Goal: Find specific page/section: Find specific page/section

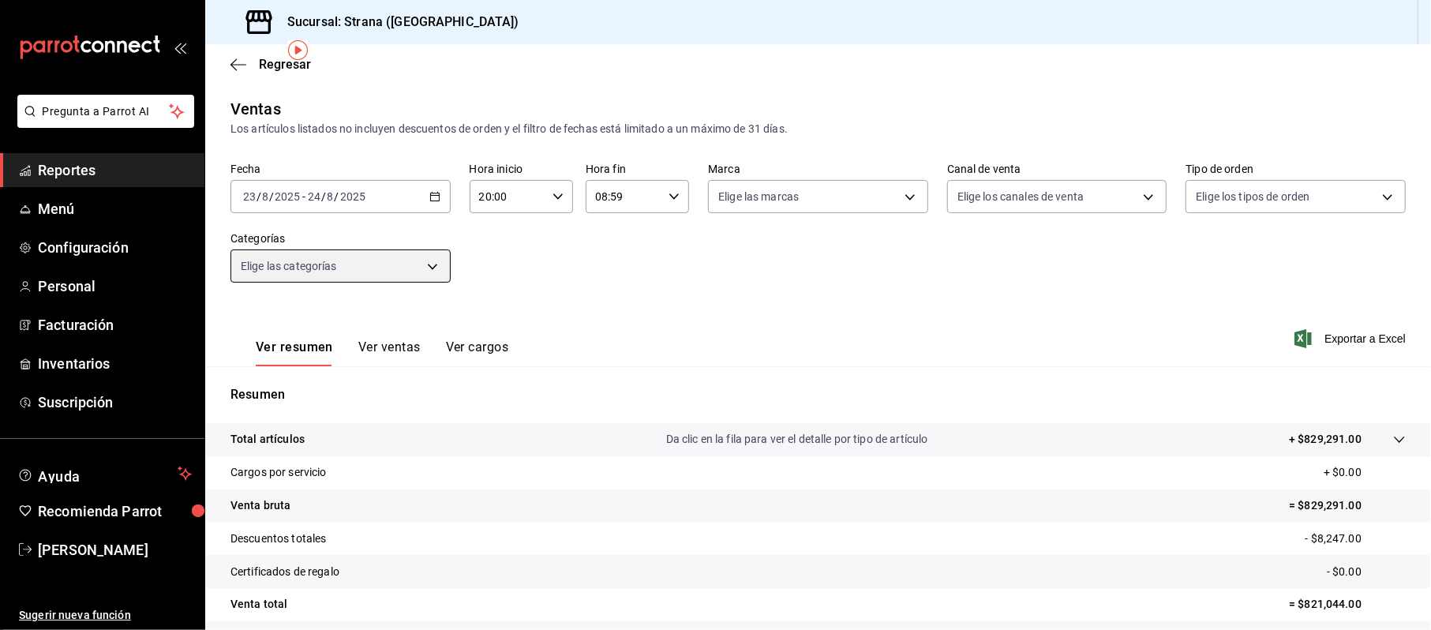
scroll to position [58, 0]
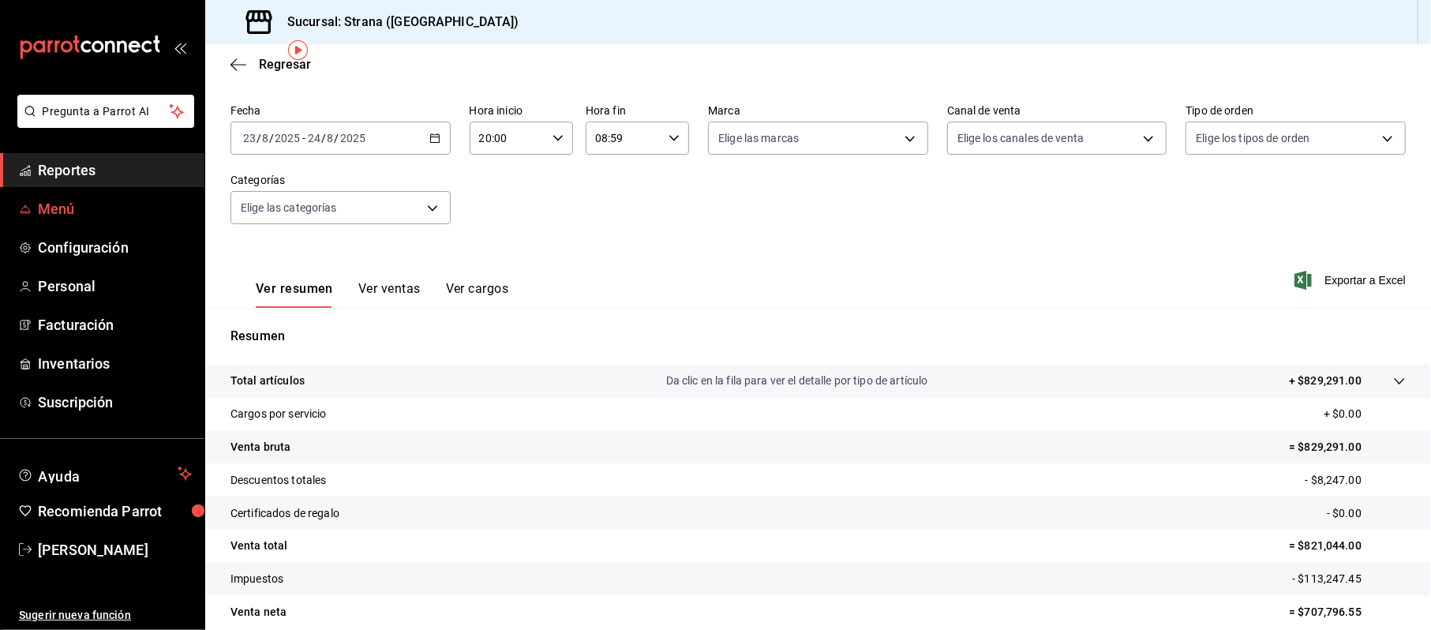
click at [60, 200] on span "Menú" at bounding box center [115, 208] width 154 height 21
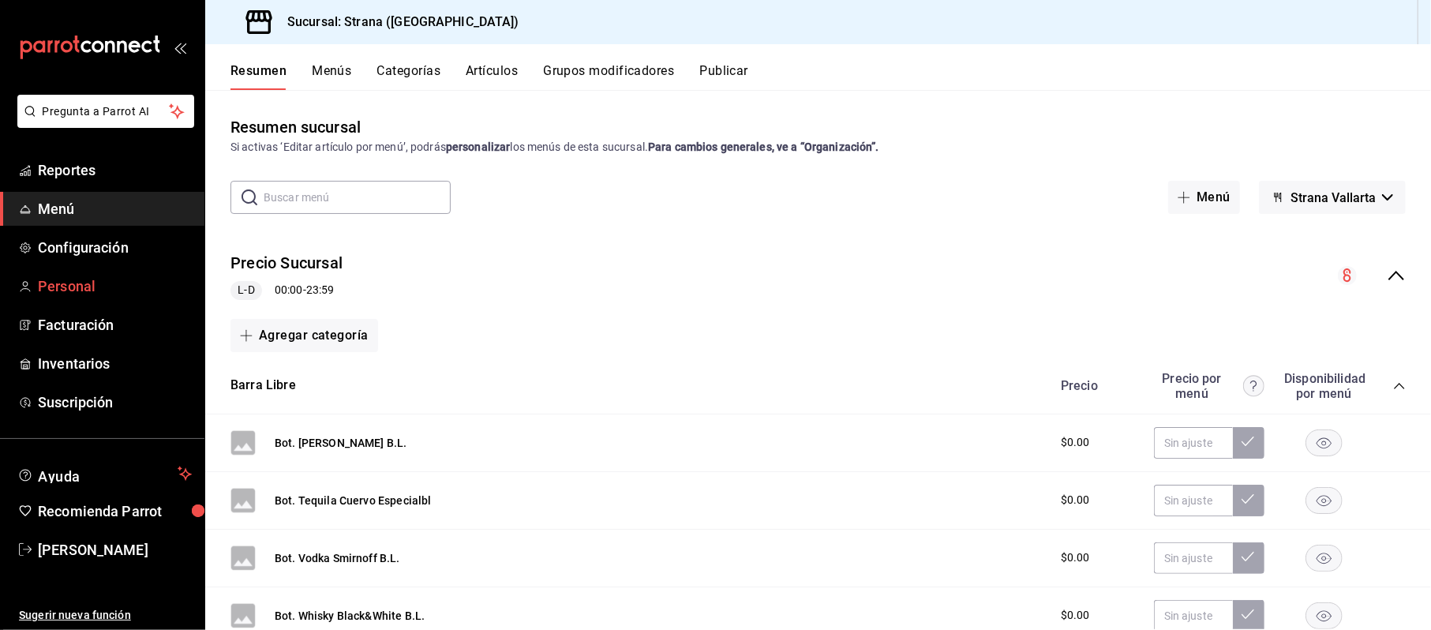
click at [92, 269] on link "Personal" at bounding box center [102, 286] width 204 height 34
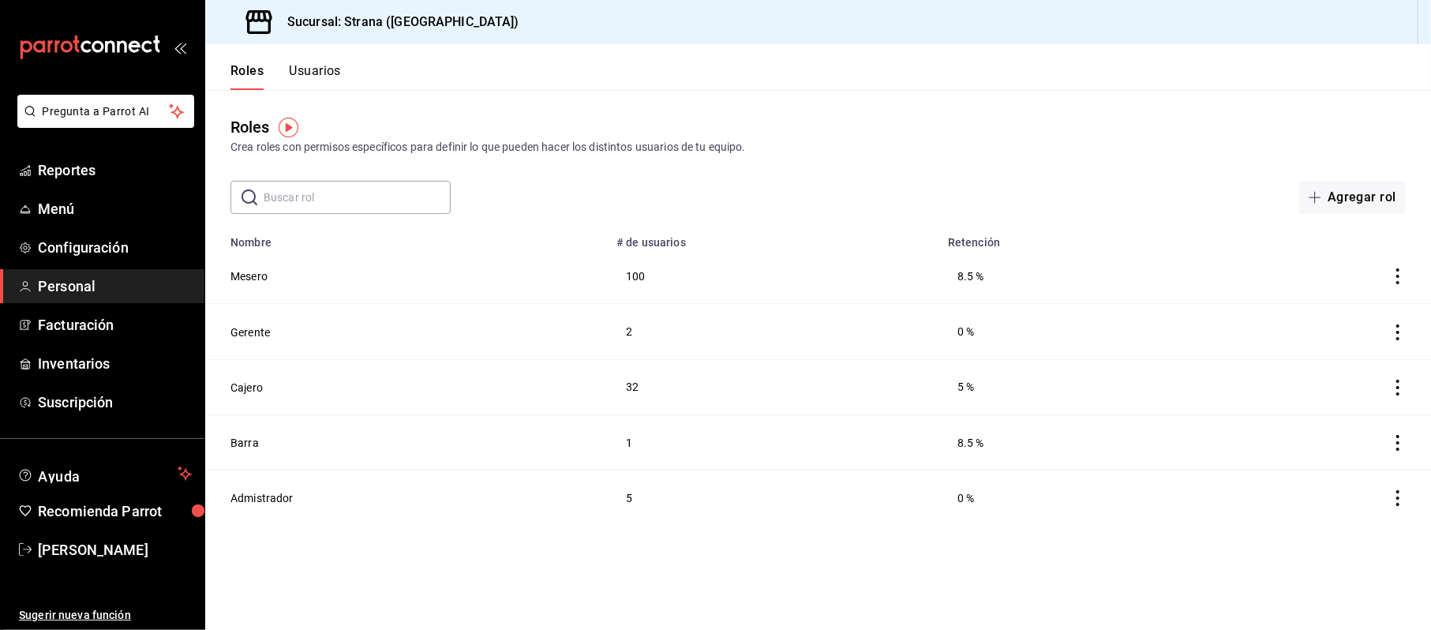
click at [338, 208] on input "text" at bounding box center [357, 198] width 187 height 32
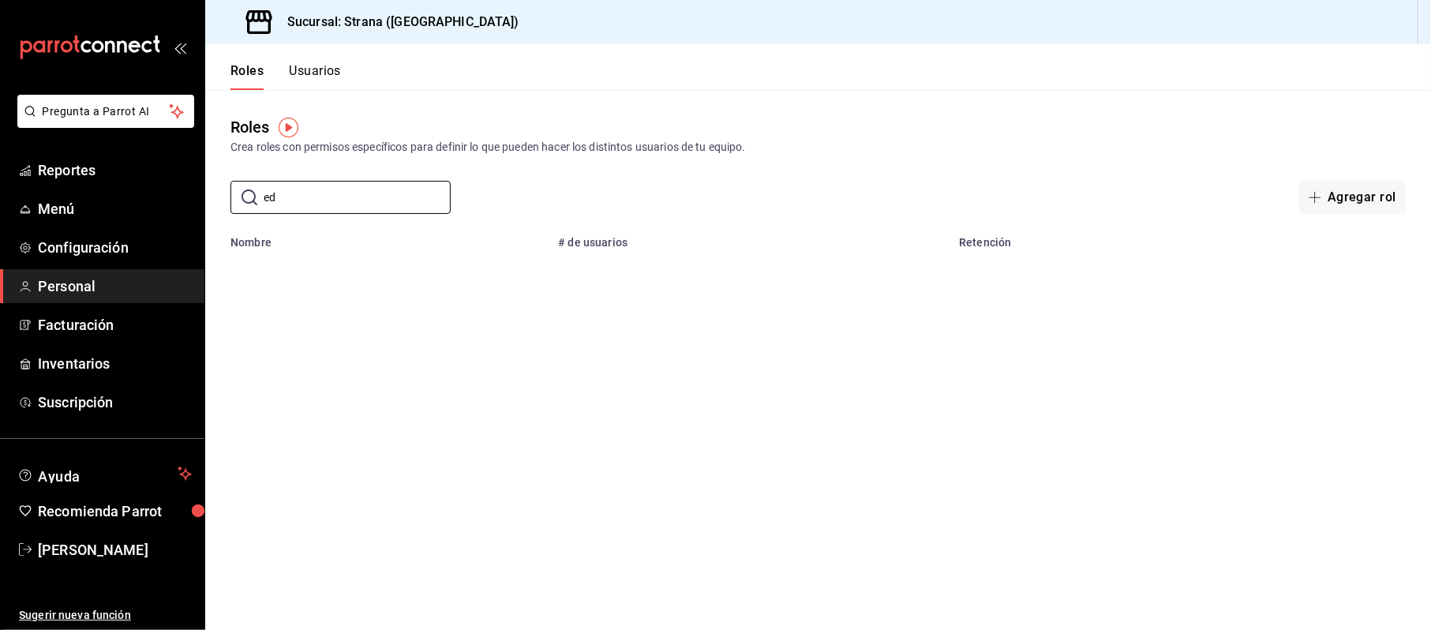
type input "ed"
click at [322, 76] on button "Usuarios" at bounding box center [315, 76] width 52 height 27
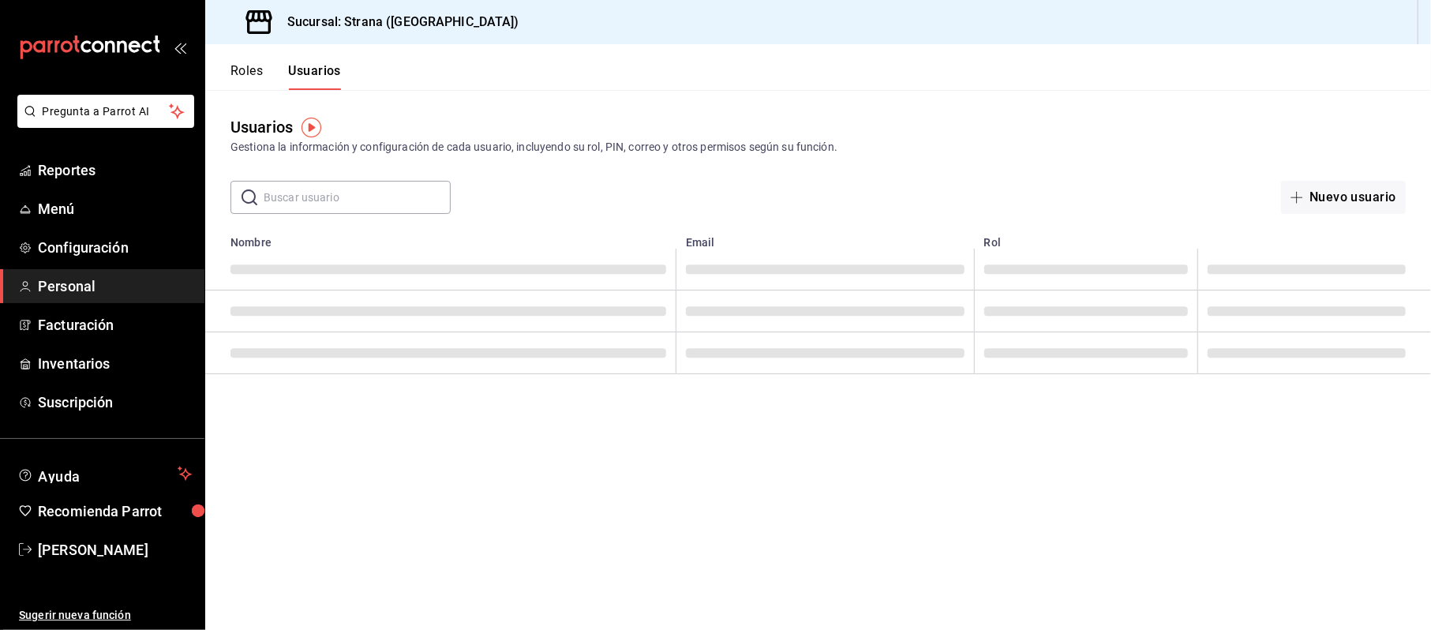
click at [316, 199] on input "text" at bounding box center [357, 198] width 187 height 32
type input "[PERSON_NAME]"
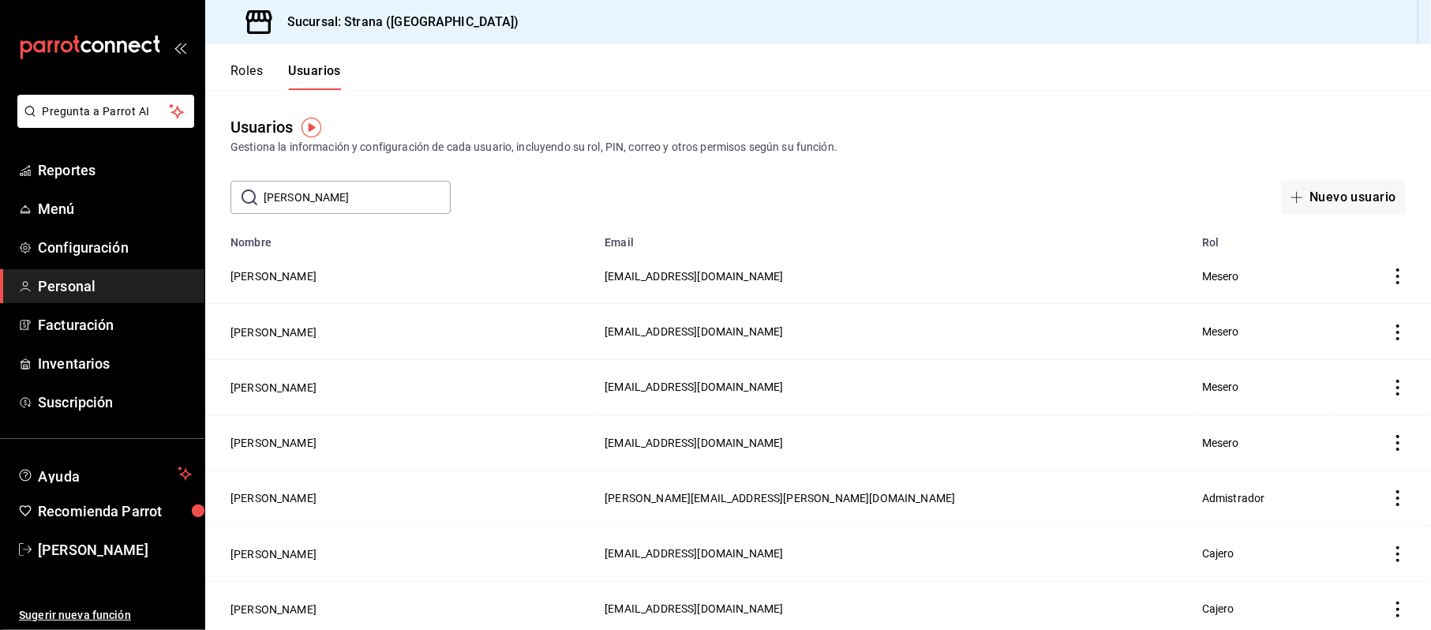
click at [923, 114] on div "Usuarios Gestiona la información y configuración de cada usuario, incluyendo su…" at bounding box center [818, 152] width 1226 height 124
click at [370, 191] on input "[PERSON_NAME]" at bounding box center [357, 198] width 187 height 32
drag, startPoint x: 335, startPoint y: 197, endPoint x: 169, endPoint y: 204, distance: 165.9
click at [169, 204] on div "Pregunta a Parrot AI Reportes Menú Configuración Personal Facturación Inventari…" at bounding box center [715, 315] width 1431 height 630
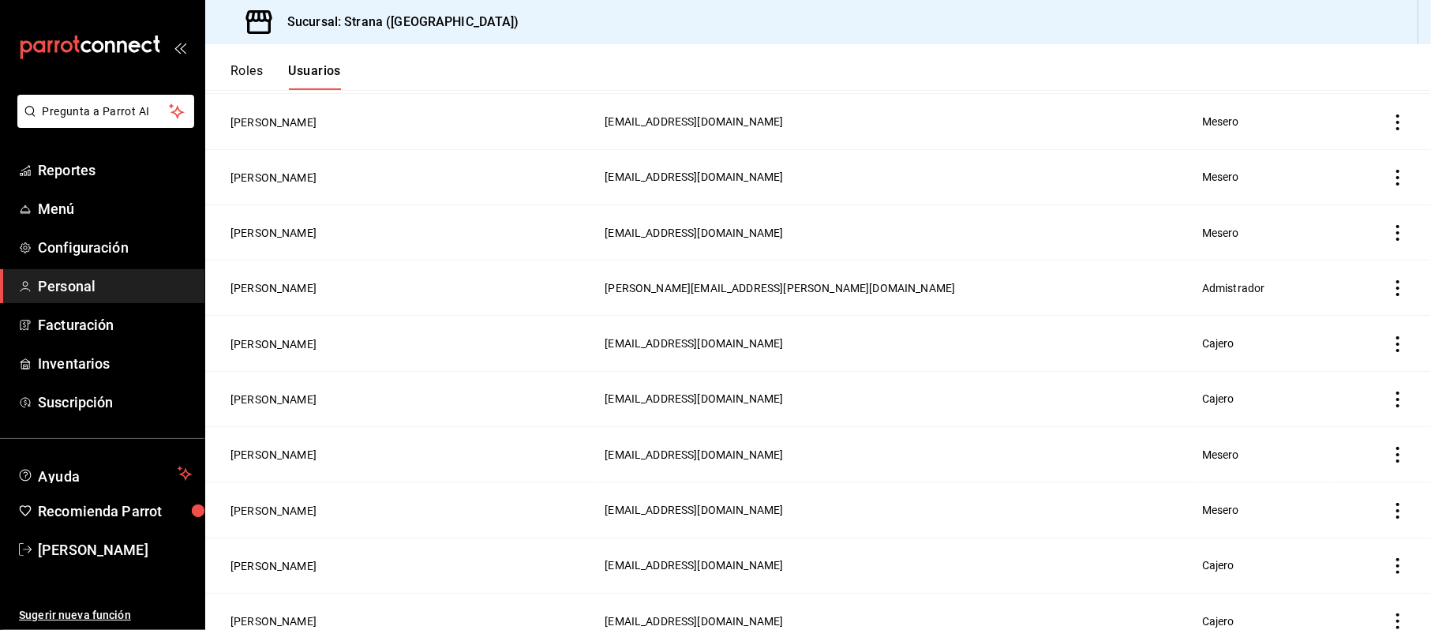
click at [52, 281] on span "Personal" at bounding box center [115, 286] width 154 height 21
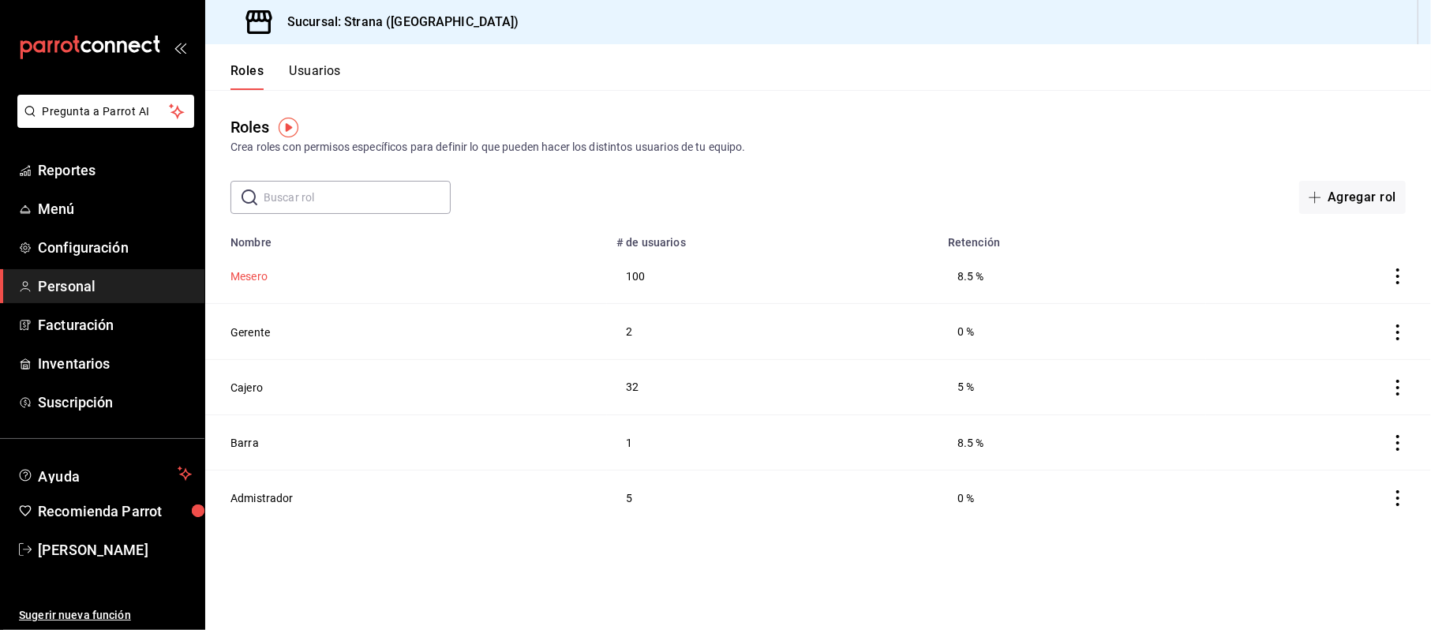
click at [242, 279] on button "Mesero" at bounding box center [249, 276] width 37 height 16
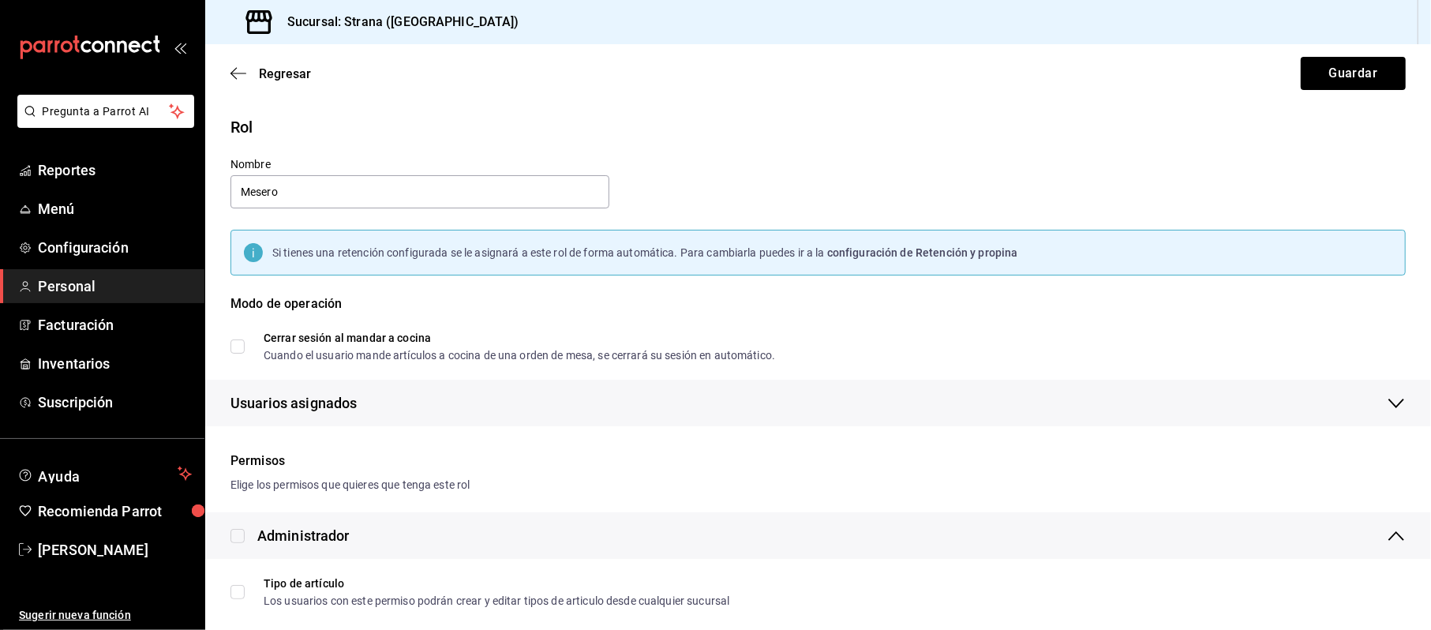
click at [262, 85] on div "Regresar Guardar" at bounding box center [818, 73] width 1226 height 58
click at [262, 77] on span "Regresar" at bounding box center [285, 73] width 52 height 15
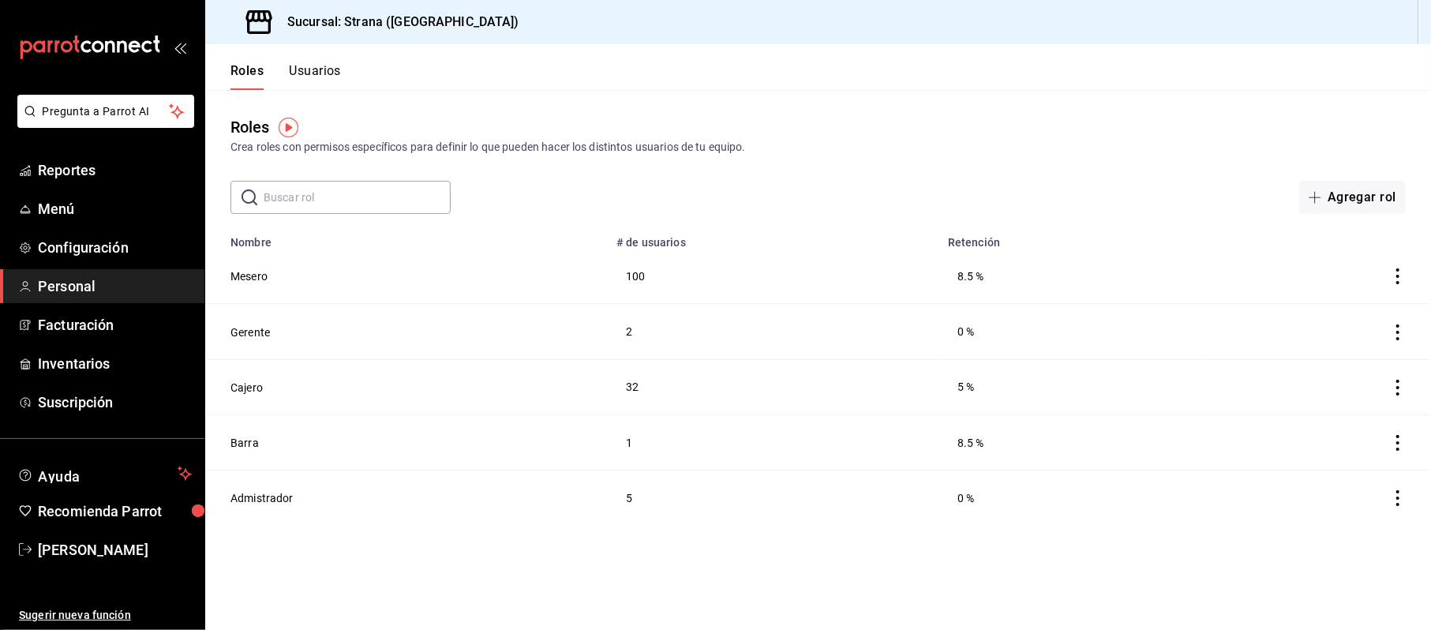
click at [321, 64] on button "Usuarios" at bounding box center [315, 76] width 52 height 27
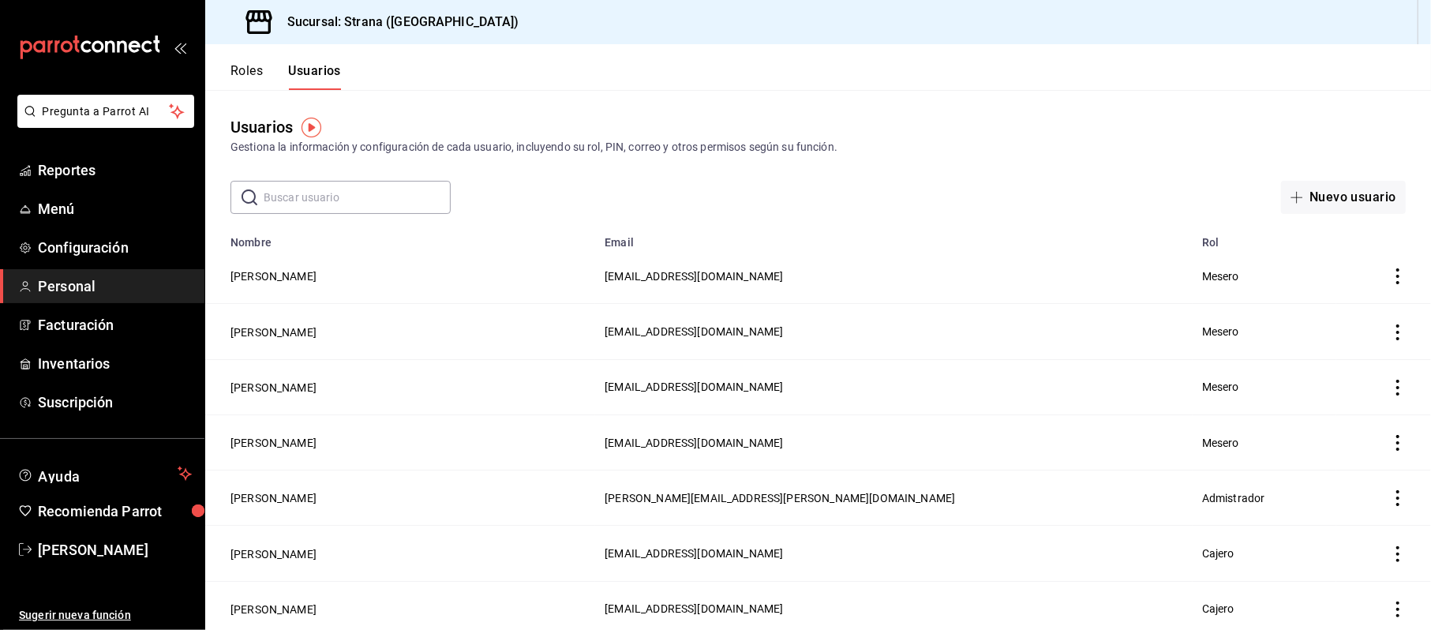
click at [309, 194] on input "text" at bounding box center [357, 198] width 187 height 32
click at [244, 190] on icon at bounding box center [250, 197] width 16 height 16
click at [259, 197] on div "​ ​" at bounding box center [341, 197] width 220 height 33
click at [289, 194] on input "text" at bounding box center [357, 198] width 187 height 32
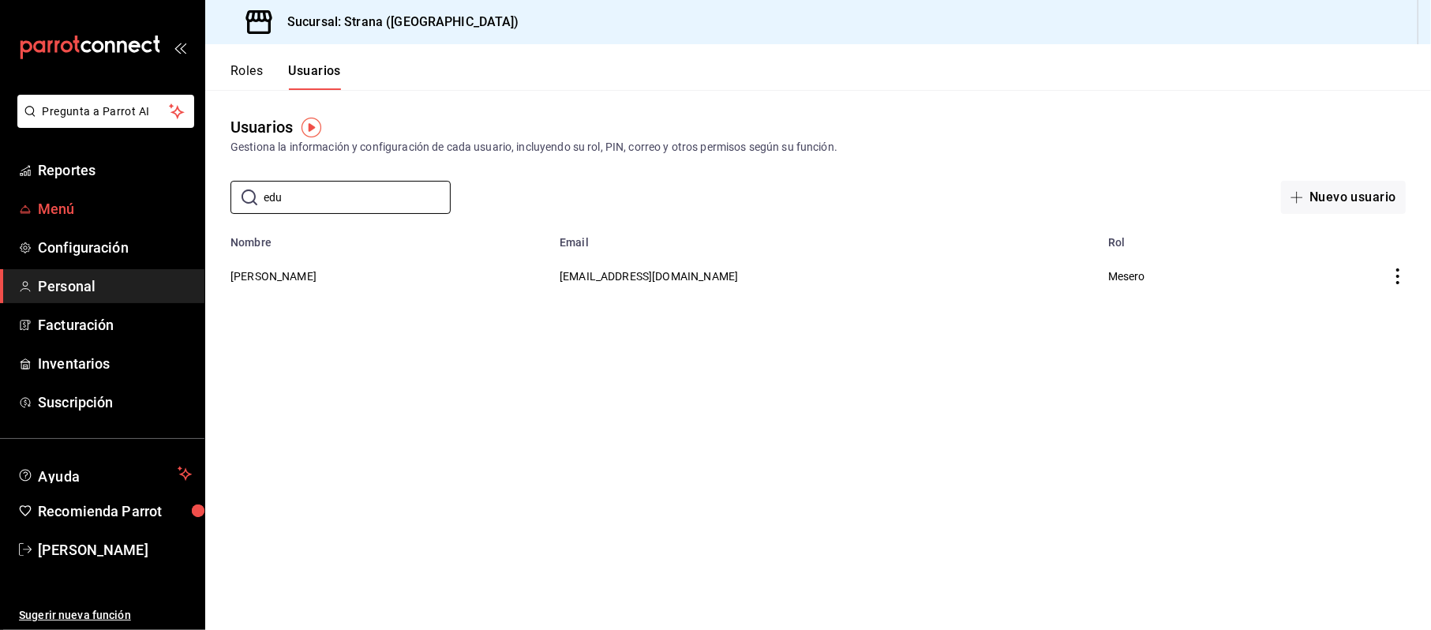
drag, startPoint x: 291, startPoint y: 196, endPoint x: 178, endPoint y: 196, distance: 113.7
click at [178, 196] on div "Pregunta a Parrot AI Reportes Menú Configuración Personal Facturación Inventari…" at bounding box center [715, 315] width 1431 height 630
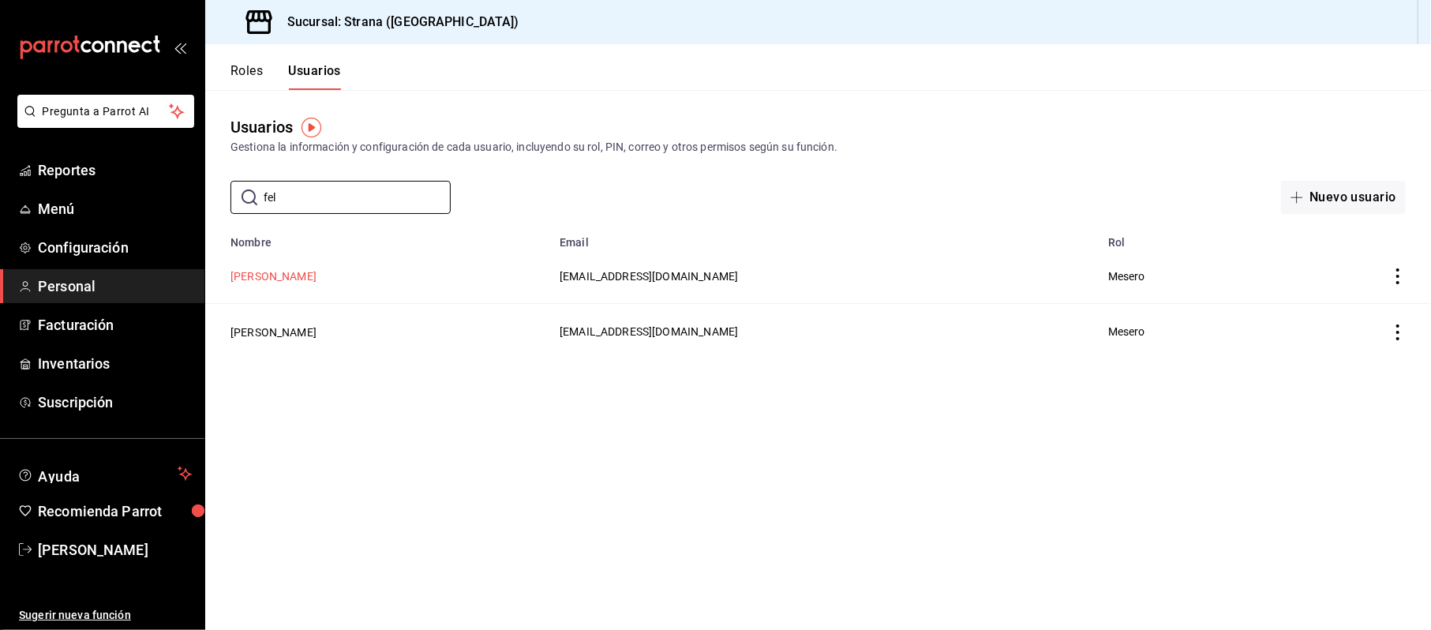
type input "fel"
click at [276, 281] on button "[PERSON_NAME]" at bounding box center [274, 276] width 86 height 16
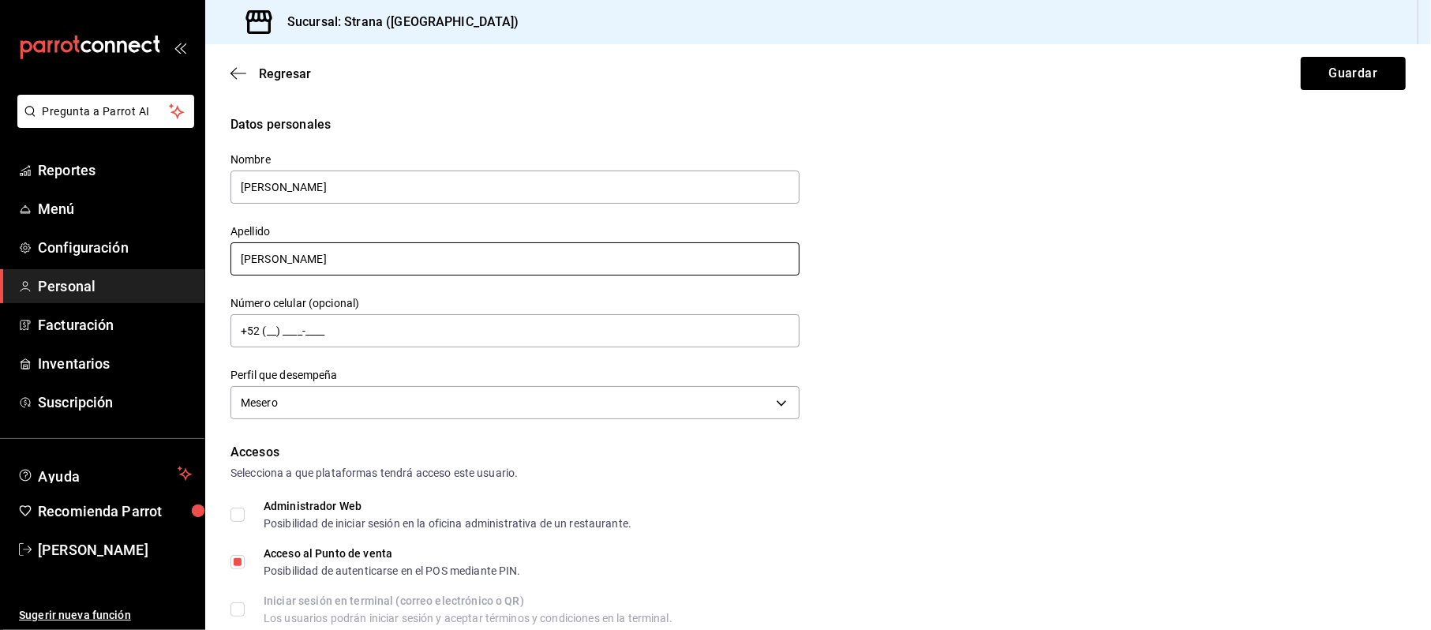
scroll to position [316, 0]
